Goal: Information Seeking & Learning: Learn about a topic

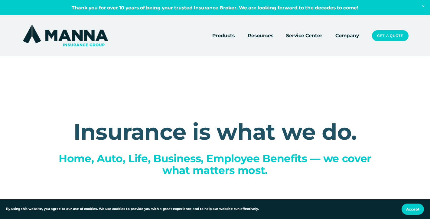
click at [347, 36] on link "Company" at bounding box center [348, 35] width 24 height 8
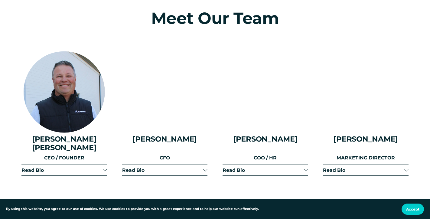
scroll to position [695, 0]
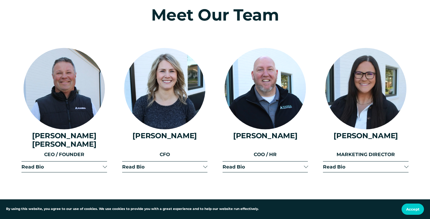
click at [105, 164] on div at bounding box center [105, 166] width 4 height 4
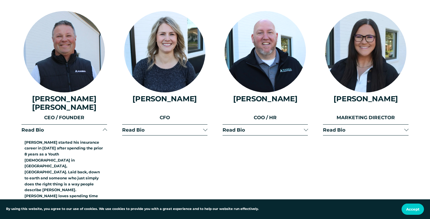
scroll to position [730, 0]
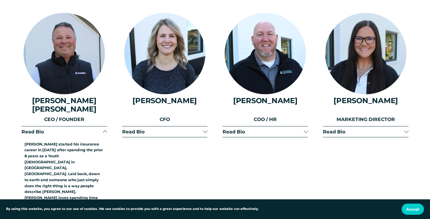
click at [205, 127] on button "Read Bio" at bounding box center [164, 132] width 85 height 11
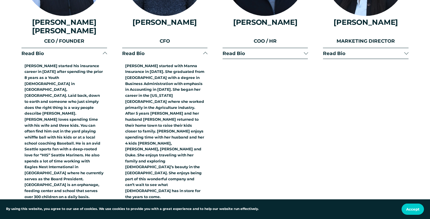
scroll to position [811, 0]
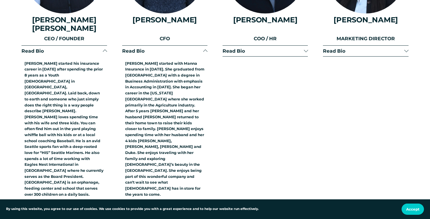
click at [308, 49] on div at bounding box center [306, 51] width 4 height 4
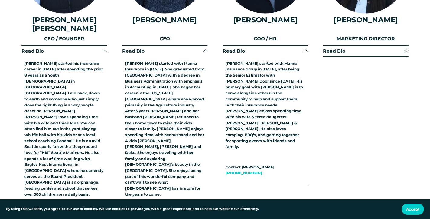
click at [407, 49] on div at bounding box center [407, 51] width 4 height 4
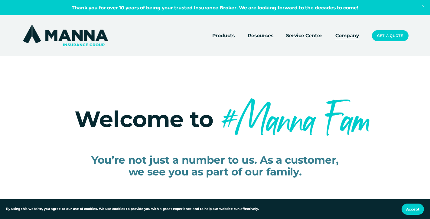
scroll to position [0, 0]
